Goal: Navigation & Orientation: Go to known website

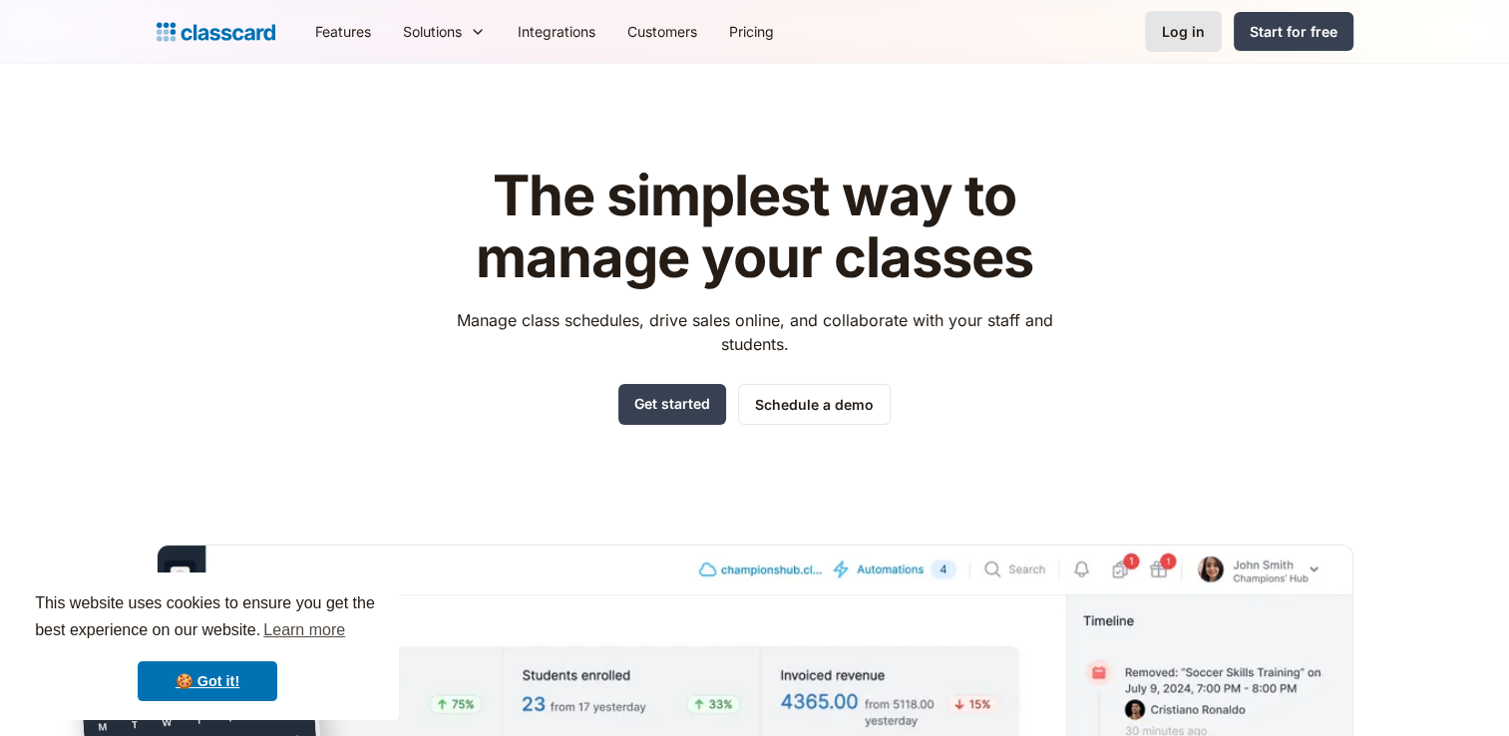
click at [1185, 47] on link "Log in" at bounding box center [1183, 31] width 77 height 41
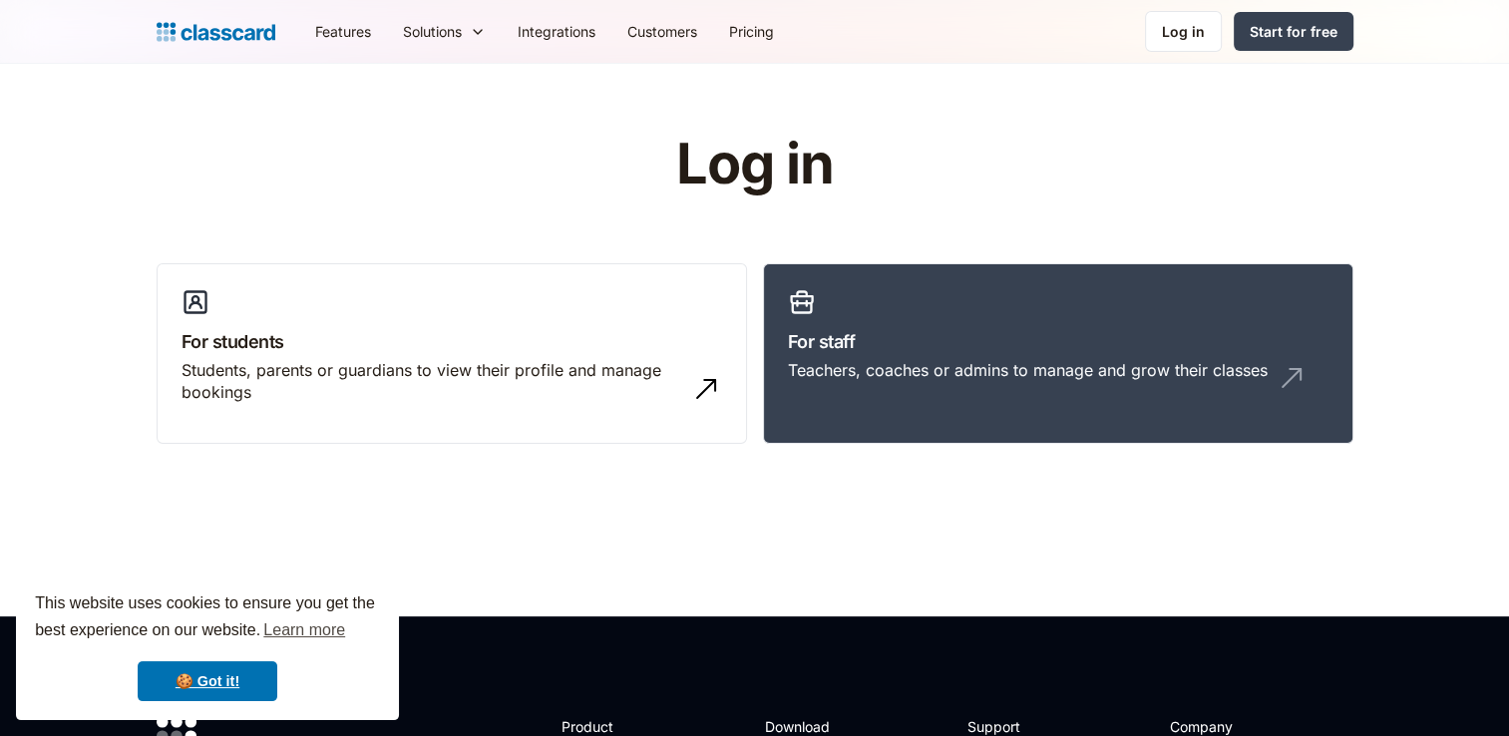
click at [999, 251] on div "Log in For students Students, parents or guardians to view their profile and ma…" at bounding box center [755, 297] width 1197 height 326
click at [997, 307] on link "For staff Teachers, coaches or admins to manage and grow their classes" at bounding box center [1058, 354] width 590 height 182
